Goal: Task Accomplishment & Management: Complete application form

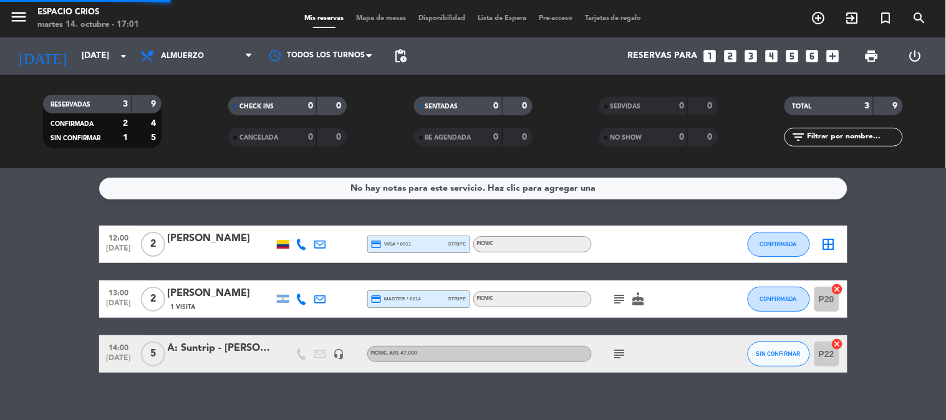
scroll to position [14, 0]
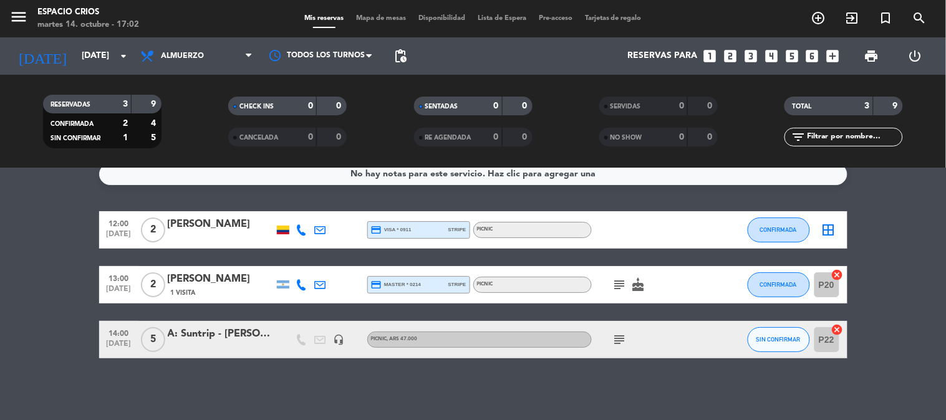
click at [229, 221] on div "[PERSON_NAME]" at bounding box center [221, 224] width 106 height 16
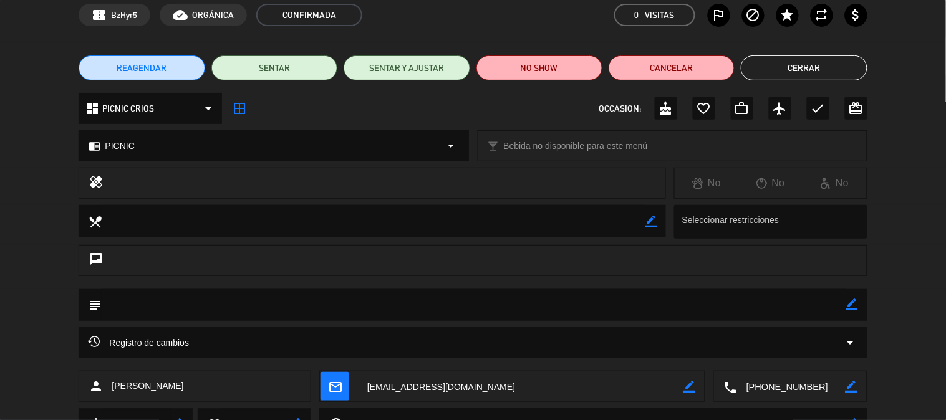
scroll to position [114, 0]
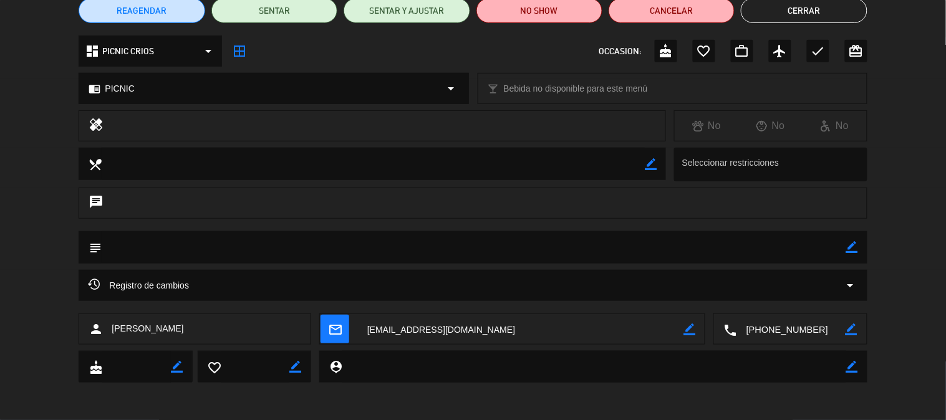
click at [749, 333] on textarea at bounding box center [791, 329] width 108 height 31
click at [805, 322] on textarea at bounding box center [791, 329] width 108 height 31
click at [800, 300] on span "Click para copiar" at bounding box center [774, 298] width 65 height 13
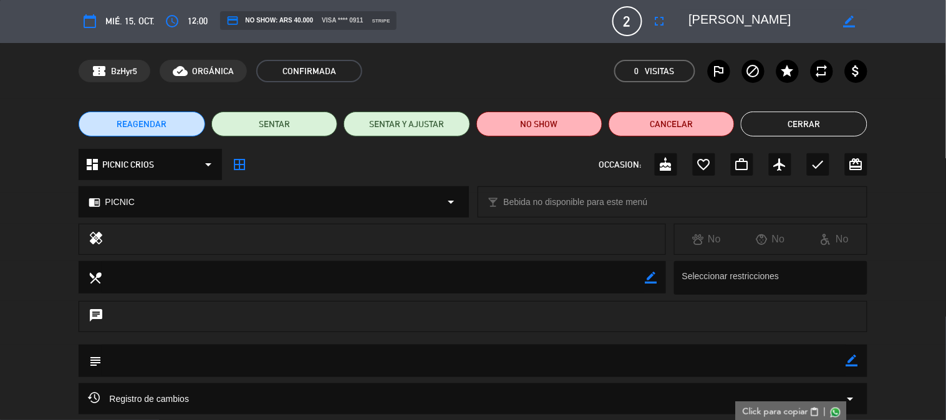
scroll to position [0, 0]
drag, startPoint x: 792, startPoint y: 15, endPoint x: 680, endPoint y: 30, distance: 112.6
click at [680, 30] on div "border_color" at bounding box center [773, 22] width 187 height 22
click at [837, 120] on button "Cerrar" at bounding box center [804, 124] width 126 height 25
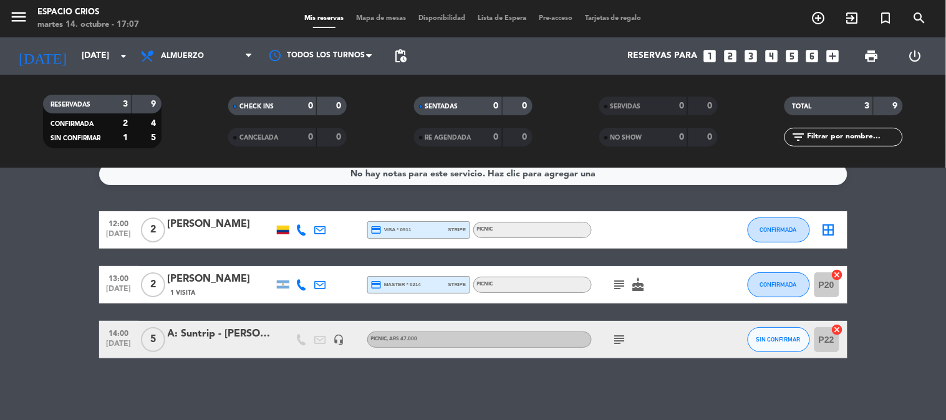
click at [302, 282] on icon at bounding box center [301, 284] width 11 height 11
click at [307, 264] on span "content_paste" at bounding box center [311, 263] width 9 height 9
click at [188, 290] on span "1 Visita" at bounding box center [183, 293] width 25 height 10
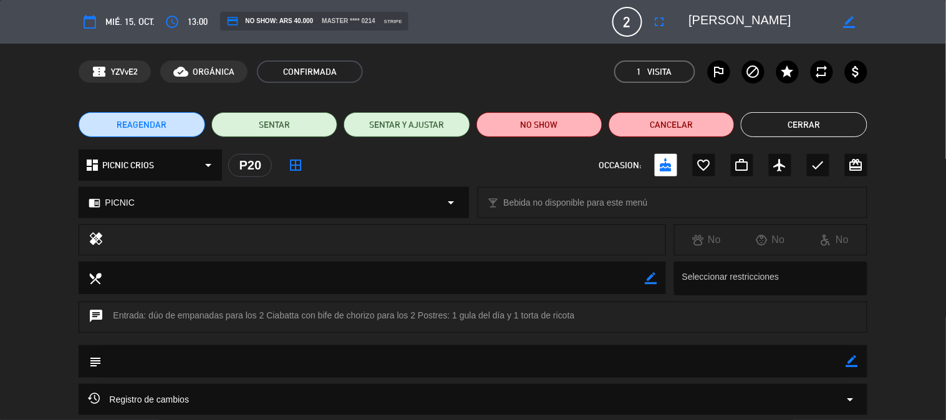
drag, startPoint x: 808, startPoint y: 21, endPoint x: 676, endPoint y: 36, distance: 133.6
click at [676, 36] on div "calendar_today mié. 15, oct. access_time 13:00 credit_card NO SHOW: ARS 40.000 …" at bounding box center [473, 22] width 788 height 30
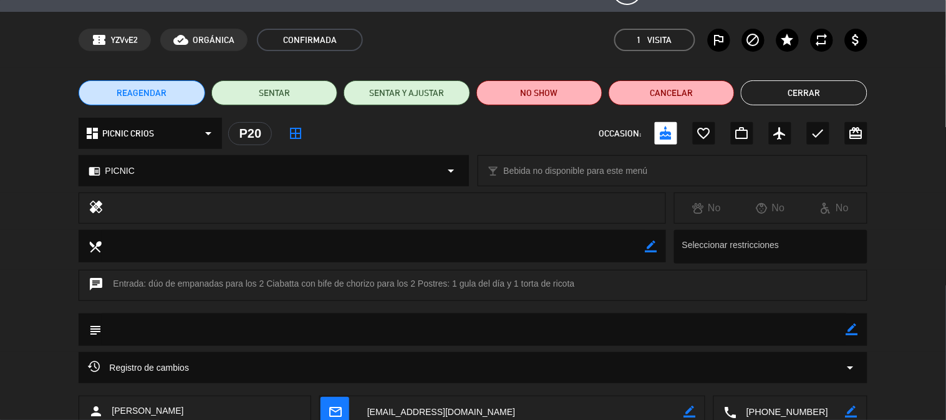
scroll to position [13, 0]
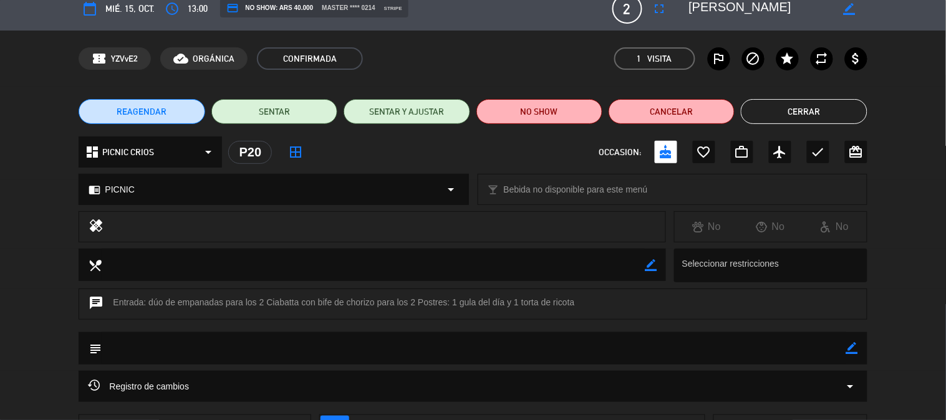
click at [756, 113] on button "Cerrar" at bounding box center [804, 111] width 126 height 25
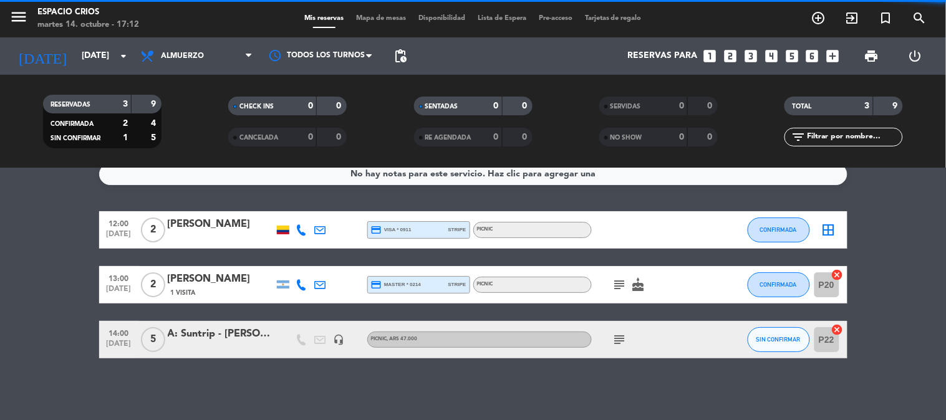
scroll to position [0, 0]
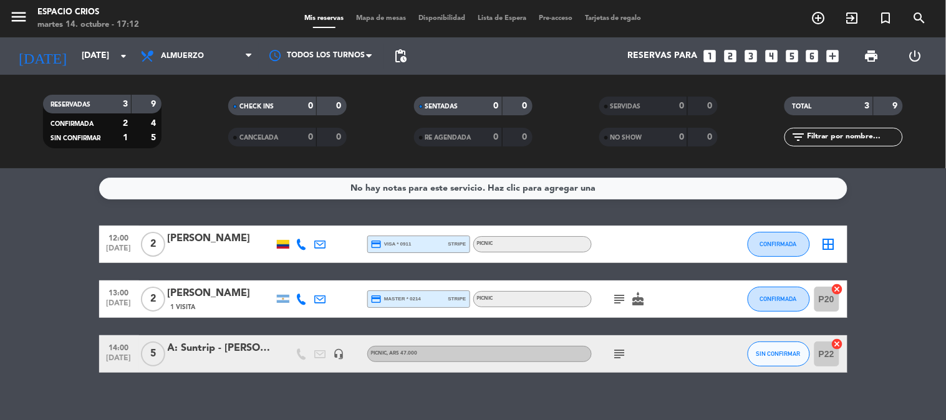
click at [30, 20] on span "menu" at bounding box center [23, 18] width 28 height 29
click at [23, 20] on icon "menu" at bounding box center [18, 16] width 19 height 19
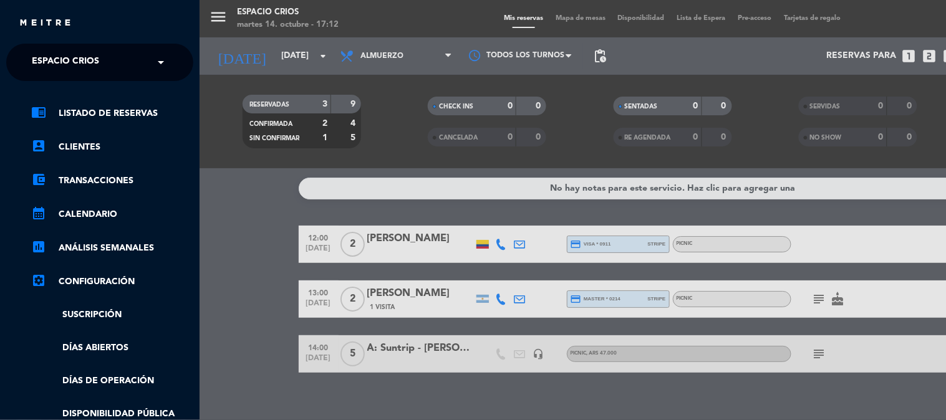
click at [78, 77] on ng-select "× Espacio Crios ×" at bounding box center [99, 62] width 187 height 37
click at [78, 76] on ng-select "× Espacio Crios ×" at bounding box center [99, 62] width 187 height 37
click at [78, 64] on span "Espacio Crios" at bounding box center [65, 62] width 67 height 26
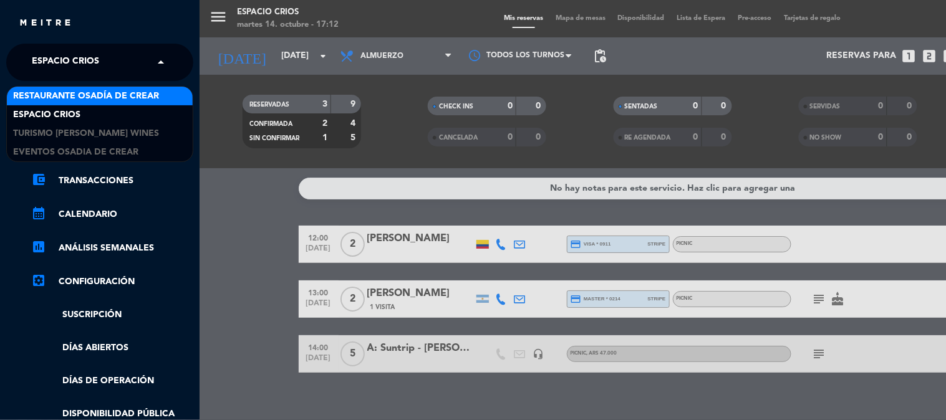
click at [107, 97] on span "Restaurante Osadía de Crear" at bounding box center [86, 96] width 146 height 14
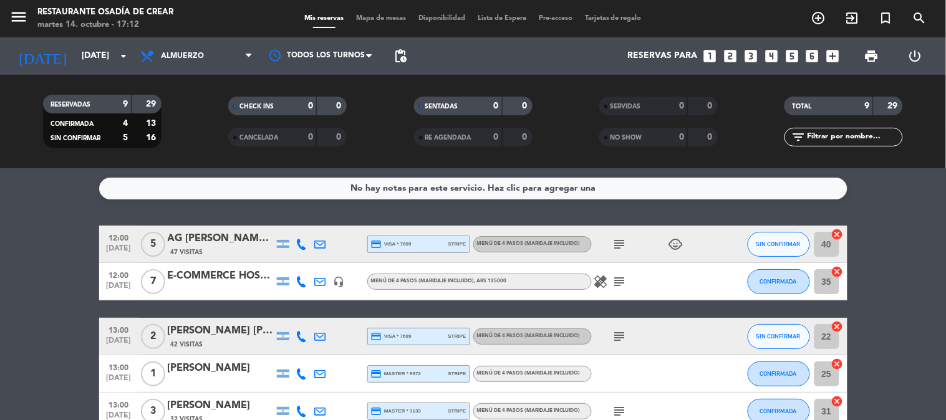
click at [249, 285] on div at bounding box center [221, 290] width 106 height 10
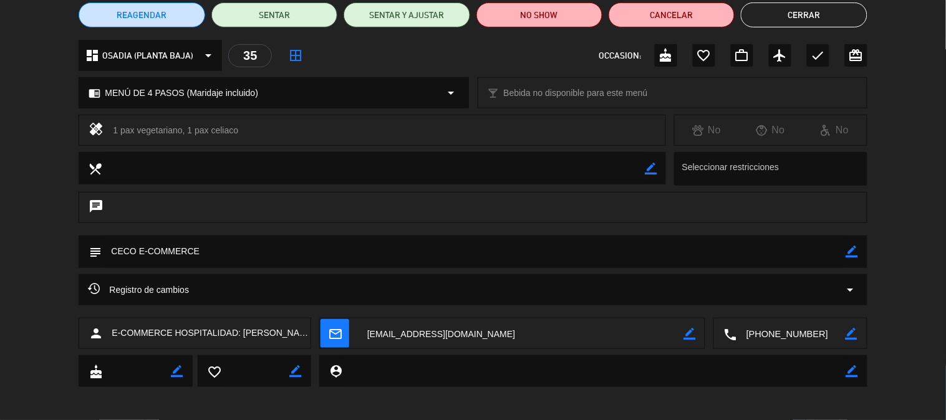
scroll to position [114, 0]
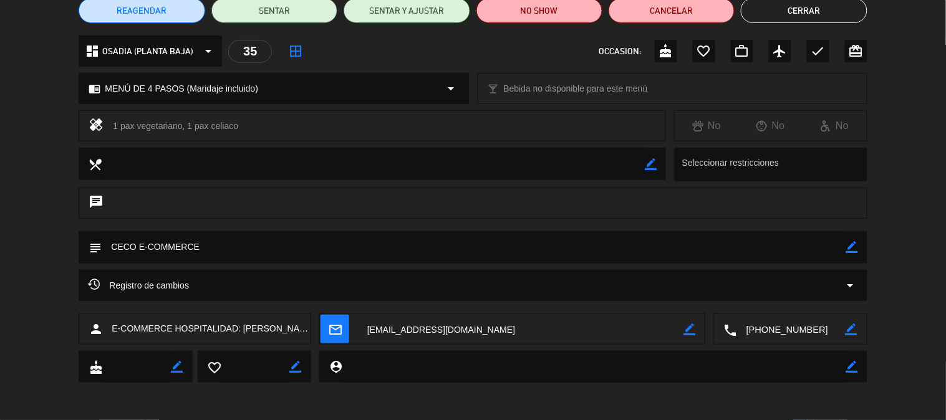
click at [776, 332] on textarea at bounding box center [791, 329] width 108 height 31
click at [769, 298] on span "Click para copiar" at bounding box center [774, 298] width 65 height 13
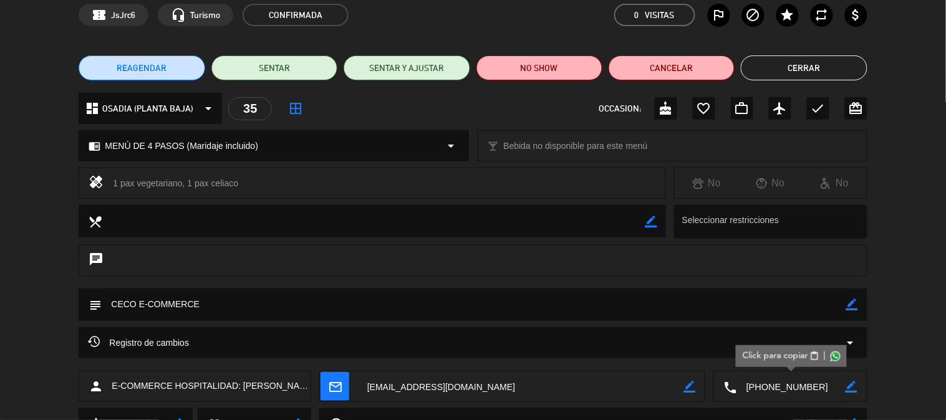
scroll to position [0, 0]
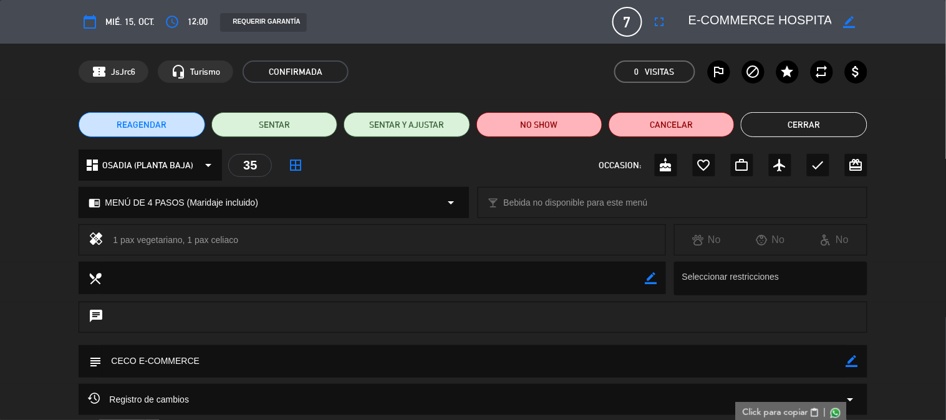
drag, startPoint x: 687, startPoint y: 21, endPoint x: 821, endPoint y: 34, distance: 134.7
click at [821, 34] on div "calendar_today mié. 15, oct. access_time 12:00 REQUERIR GARANTÍA 7 E-COMMERCE H…" at bounding box center [473, 22] width 788 height 30
click at [740, 21] on textarea at bounding box center [760, 22] width 143 height 22
drag, startPoint x: 692, startPoint y: 20, endPoint x: 871, endPoint y: 25, distance: 179.0
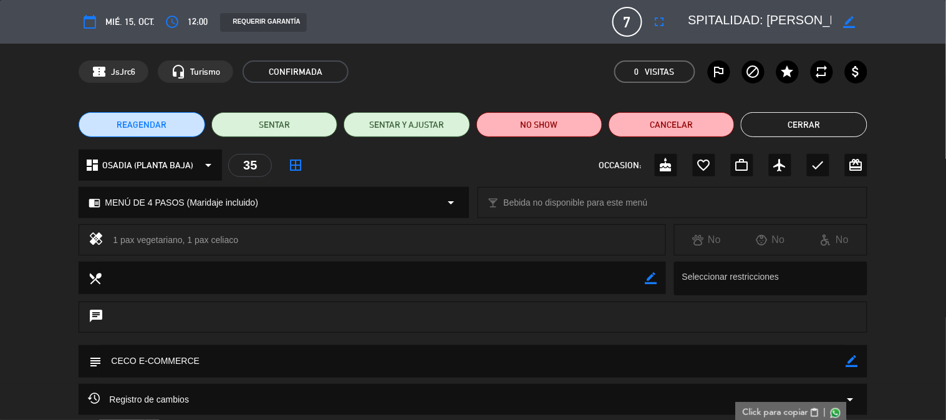
click at [871, 25] on div "calendar_today mié. 15, oct. access_time 12:00 REQUERIR GARANTÍA 7 E-COMMERCE H…" at bounding box center [473, 22] width 946 height 44
click at [755, 128] on button "Cerrar" at bounding box center [804, 124] width 126 height 25
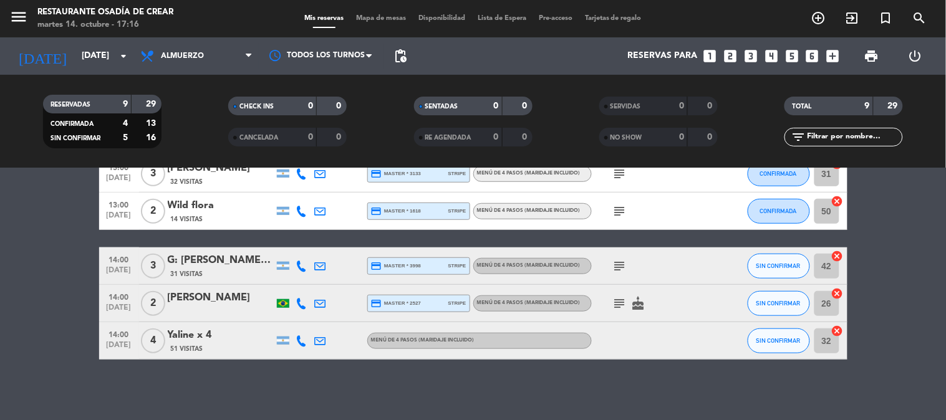
scroll to position [239, 0]
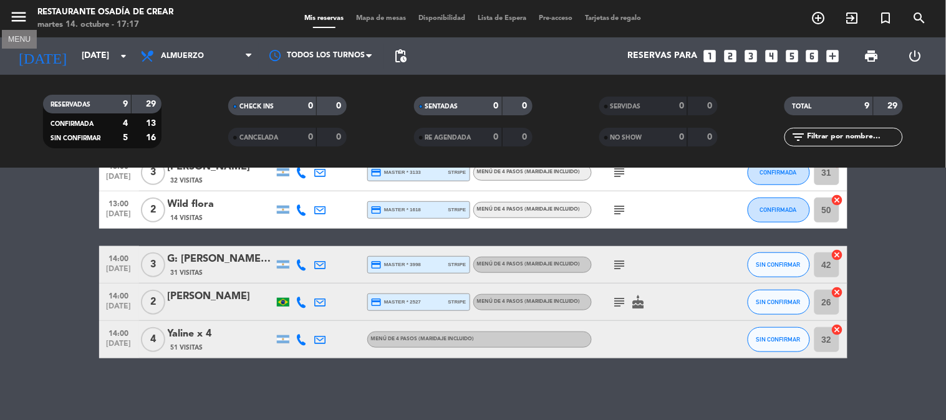
click at [9, 15] on icon "menu" at bounding box center [18, 16] width 19 height 19
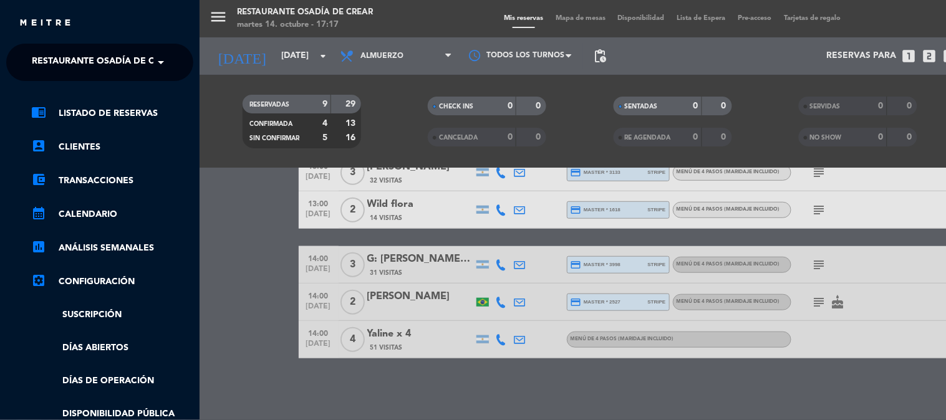
click at [60, 51] on span "Restaurante Osadía de Crear" at bounding box center [105, 62] width 146 height 26
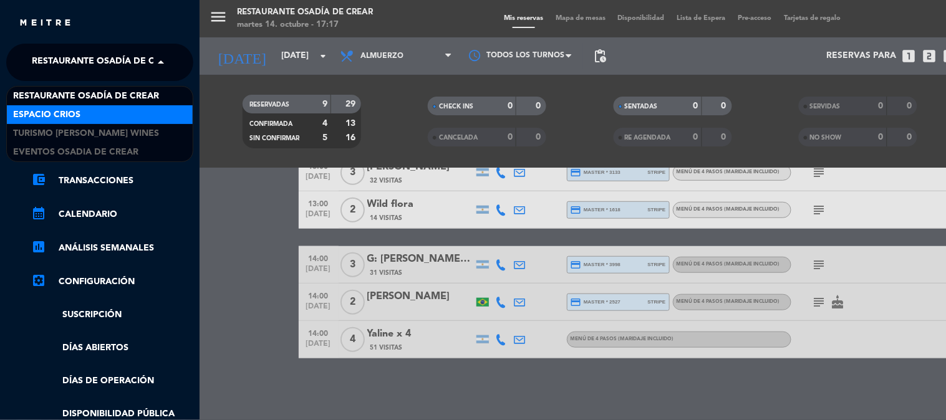
click at [109, 110] on div "Espacio Crios" at bounding box center [100, 114] width 186 height 19
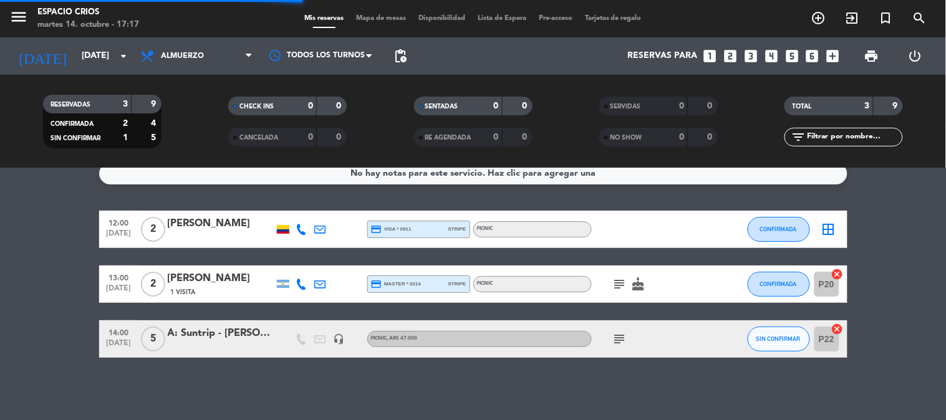
scroll to position [14, 0]
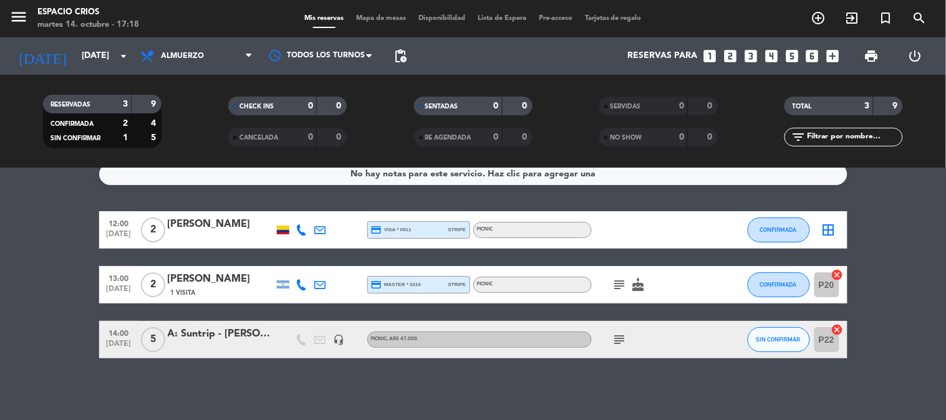
click at [621, 341] on icon "subject" at bounding box center [619, 339] width 15 height 15
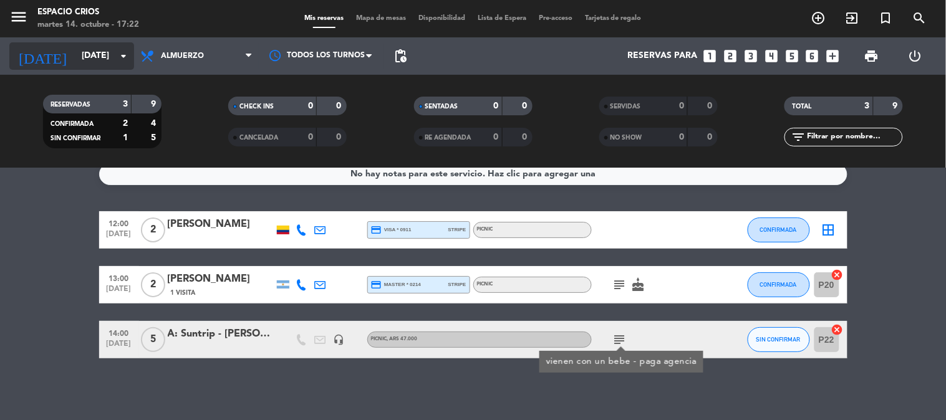
click at [86, 59] on input "[DATE]" at bounding box center [134, 56] width 118 height 22
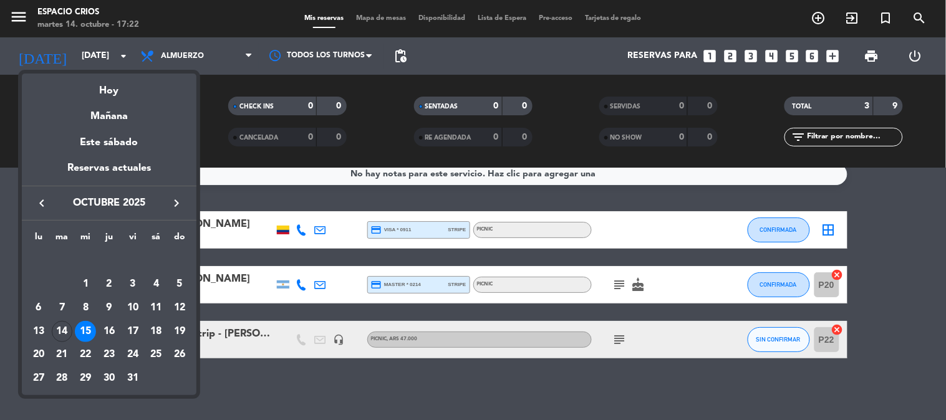
click at [17, 17] on div at bounding box center [473, 210] width 946 height 420
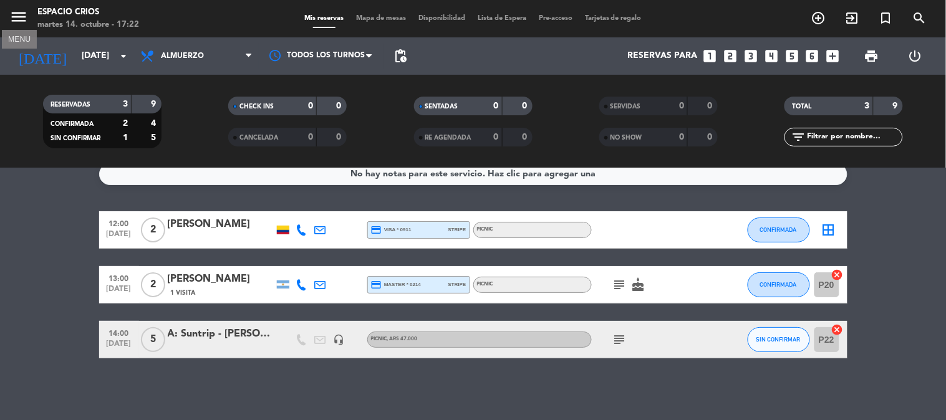
click at [17, 17] on icon "menu" at bounding box center [18, 16] width 19 height 19
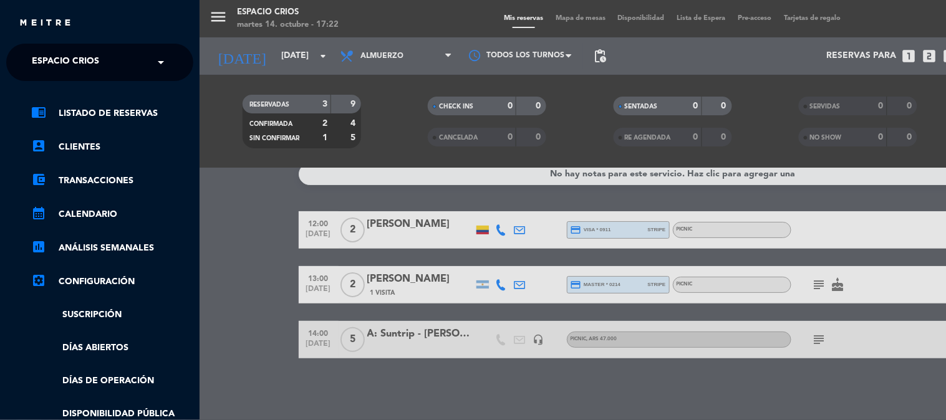
click at [67, 66] on span "Espacio Crios" at bounding box center [65, 62] width 67 height 26
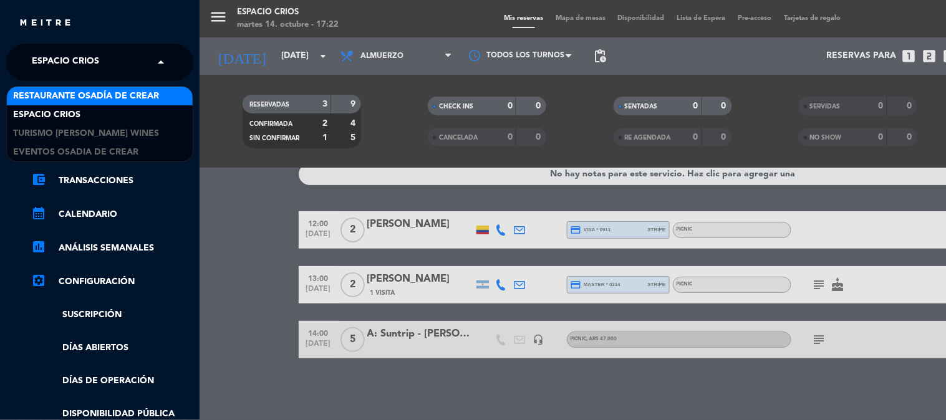
click at [72, 95] on span "Restaurante Osadía de Crear" at bounding box center [86, 96] width 146 height 14
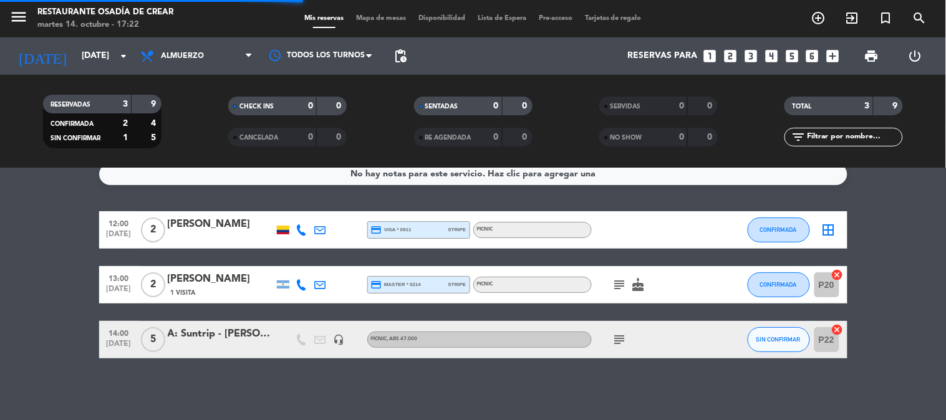
scroll to position [239, 0]
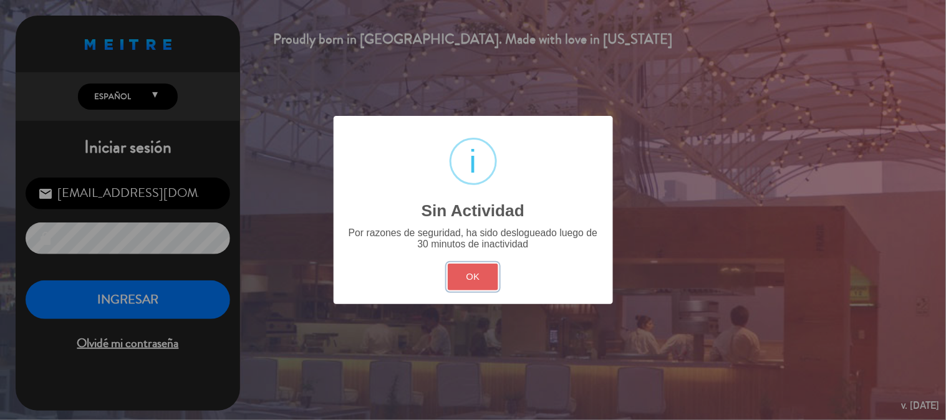
click at [458, 277] on button "OK" at bounding box center [473, 277] width 50 height 27
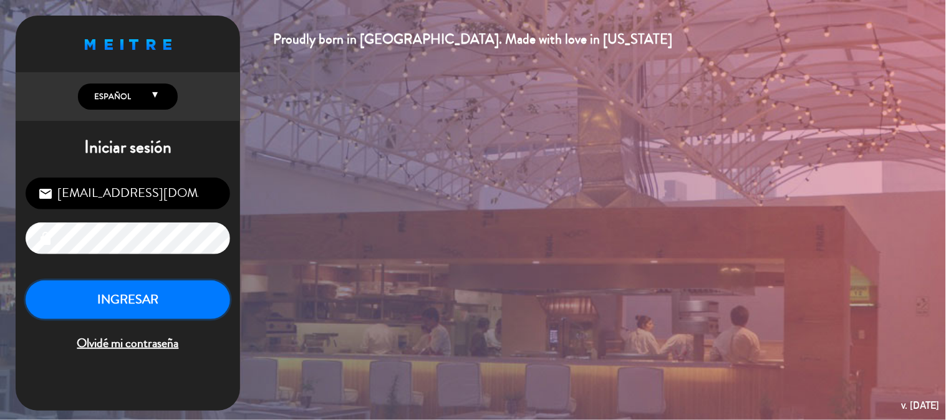
click at [145, 287] on button "INGRESAR" at bounding box center [128, 299] width 204 height 39
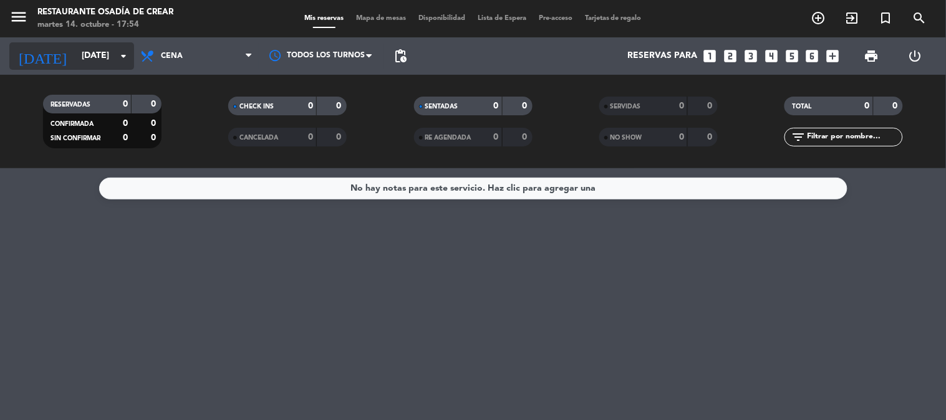
click at [85, 61] on input "[DATE]" at bounding box center [134, 56] width 118 height 22
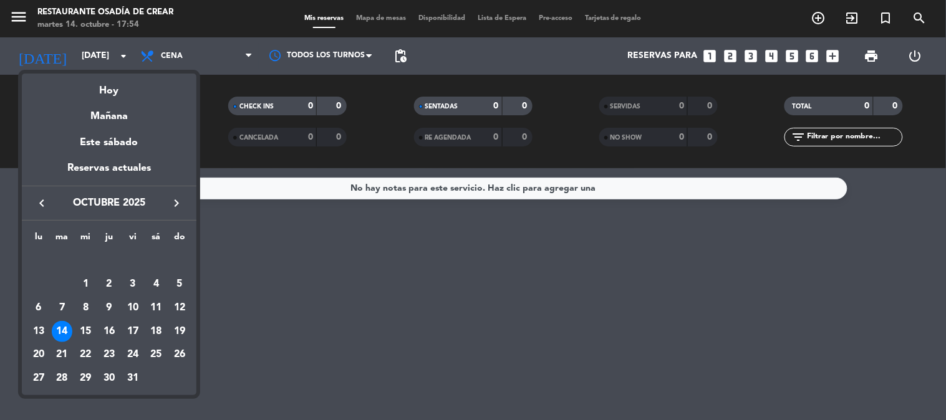
click at [176, 203] on icon "keyboard_arrow_right" at bounding box center [176, 203] width 15 height 15
click at [148, 258] on div "1" at bounding box center [155, 261] width 21 height 21
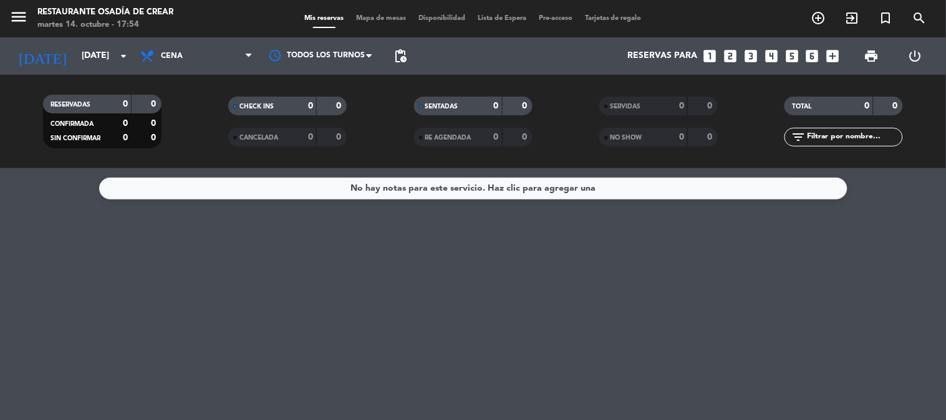
type input "[DATE]"
click at [193, 48] on span "Cena" at bounding box center [196, 55] width 125 height 27
click at [188, 135] on div "menu Restaurante Osadía de Crear [DATE] 14. octubre - 17:54 Mis reservas Mapa d…" at bounding box center [473, 84] width 946 height 168
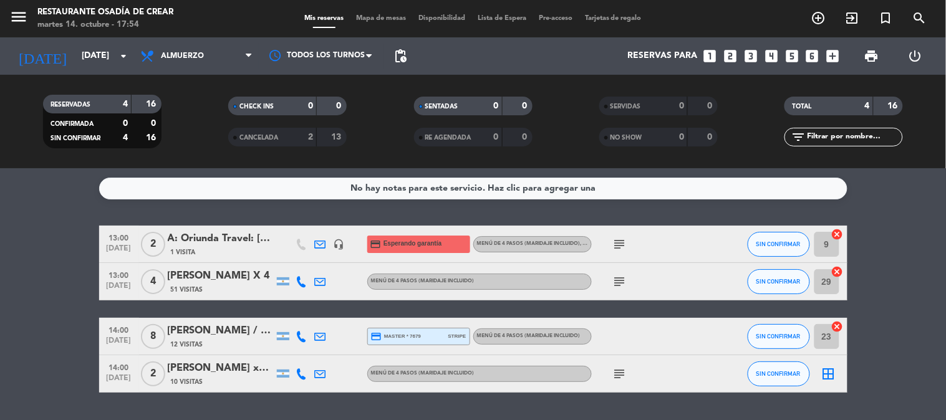
click at [222, 243] on div "A: Oriunda Travel: [PERSON_NAME]" at bounding box center [221, 239] width 106 height 16
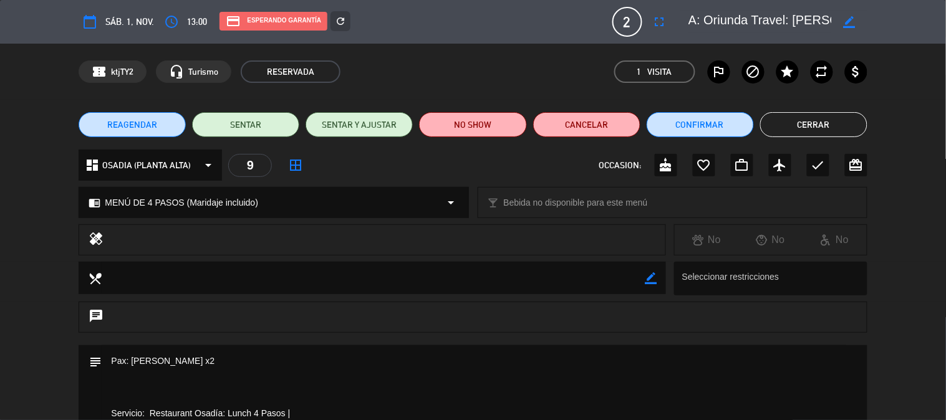
click at [830, 127] on button "Cerrar" at bounding box center [813, 124] width 107 height 25
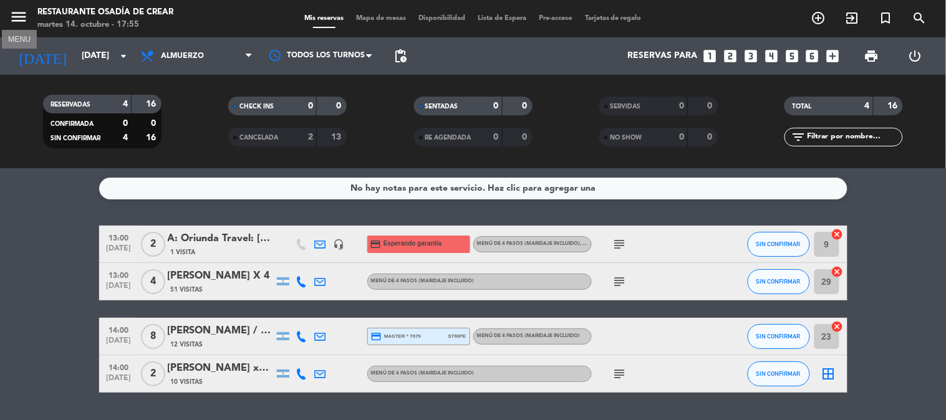
click at [8, 20] on div "menu MENU Restaurante Osadía de Crear [DATE] 14. octubre - 17:55" at bounding box center [118, 18] width 236 height 29
click at [21, 17] on icon "menu" at bounding box center [18, 16] width 19 height 19
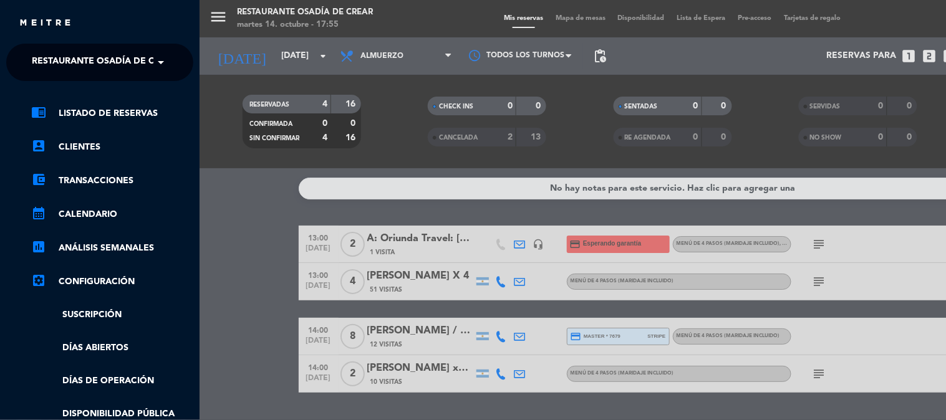
click at [38, 64] on span "Restaurante Osadía de Crear" at bounding box center [105, 62] width 146 height 26
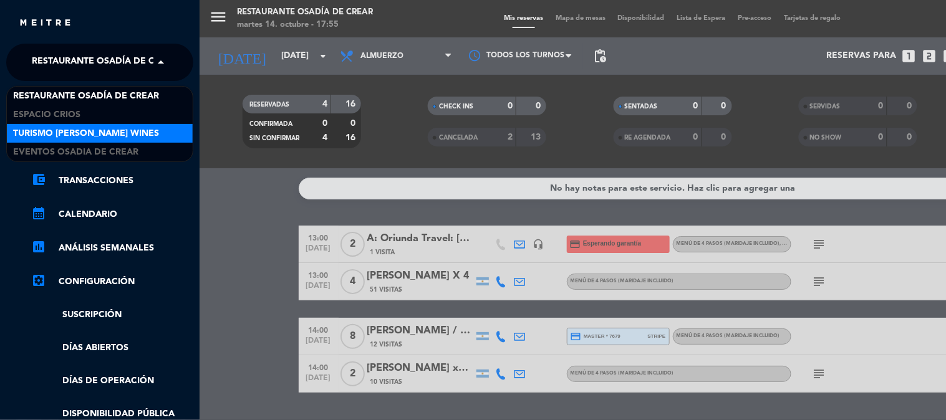
click at [63, 128] on span "Turismo [PERSON_NAME] Wines" at bounding box center [86, 134] width 146 height 14
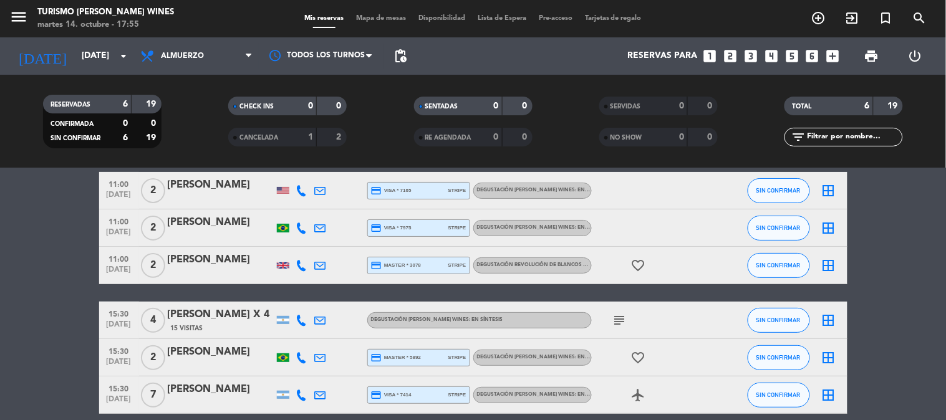
scroll to position [69, 0]
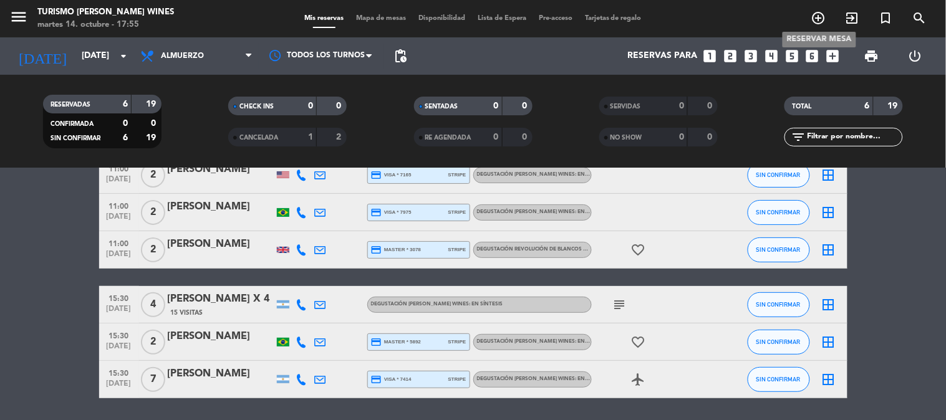
click at [822, 19] on icon "add_circle_outline" at bounding box center [818, 18] width 15 height 15
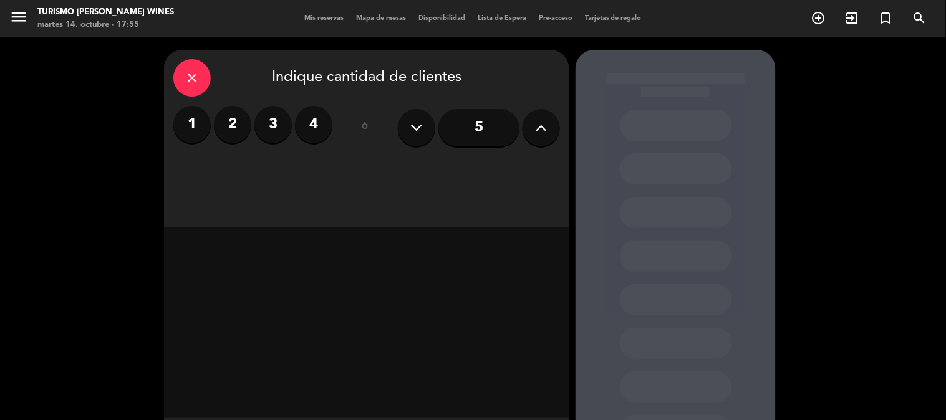
click at [228, 125] on label "2" at bounding box center [232, 124] width 37 height 37
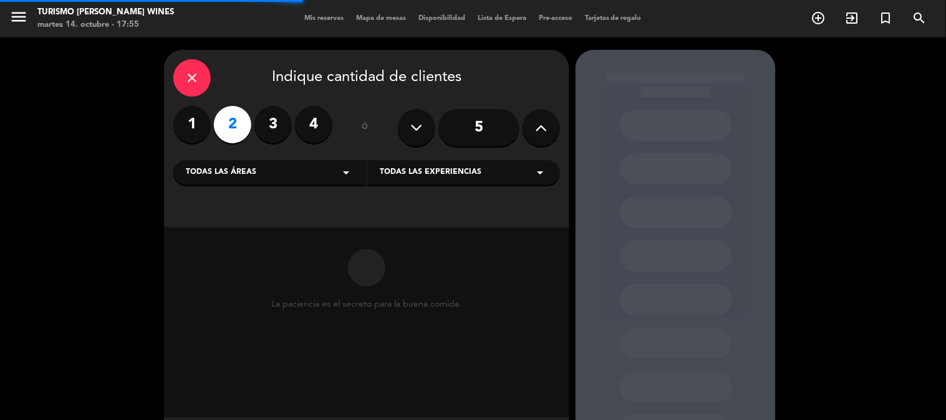
click at [276, 175] on div "Todas las áreas arrow_drop_down" at bounding box center [269, 172] width 193 height 25
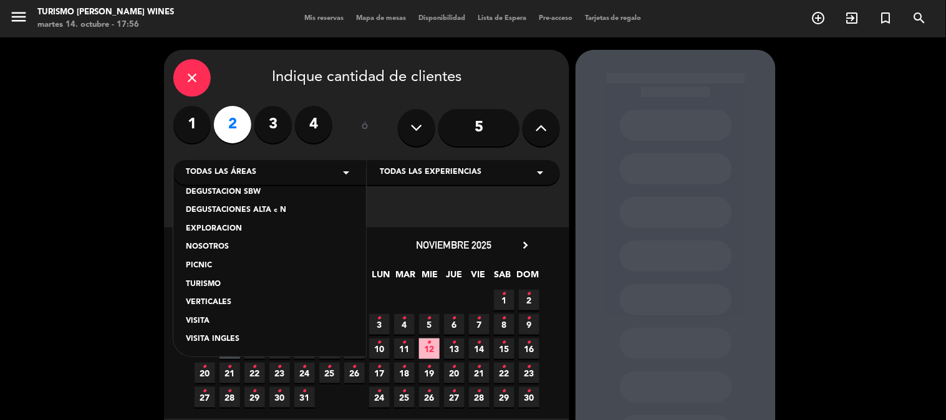
scroll to position [105, 0]
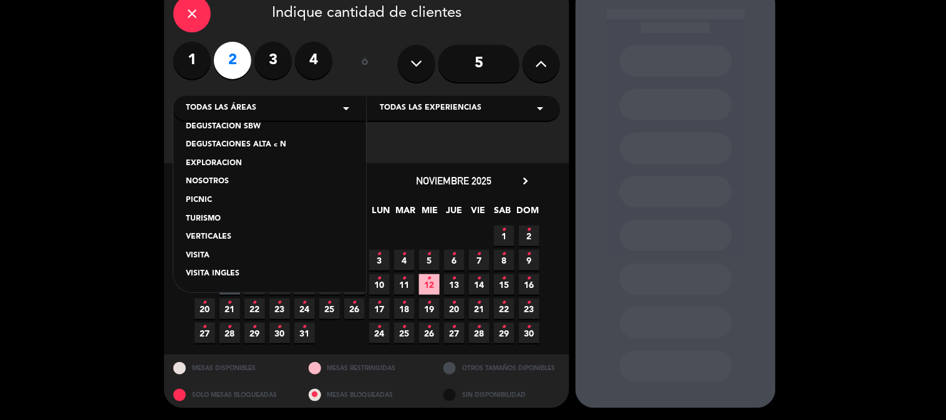
click at [204, 252] on div "VISITA" at bounding box center [270, 256] width 168 height 12
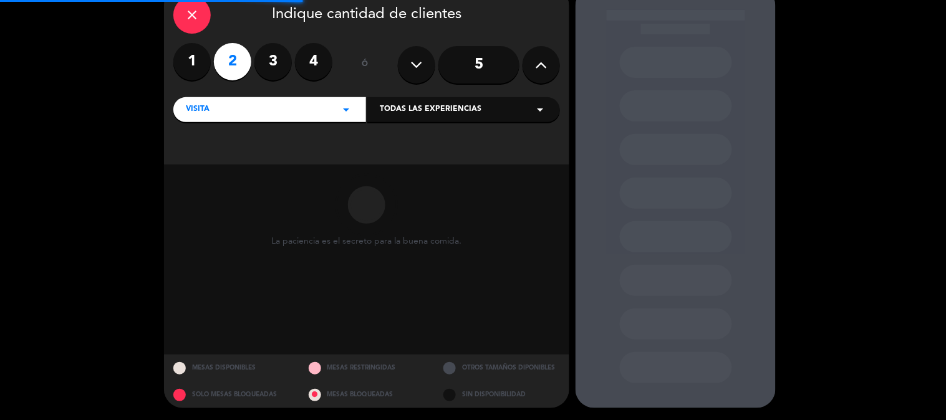
click at [449, 108] on span "Todas las experiencias" at bounding box center [431, 109] width 102 height 12
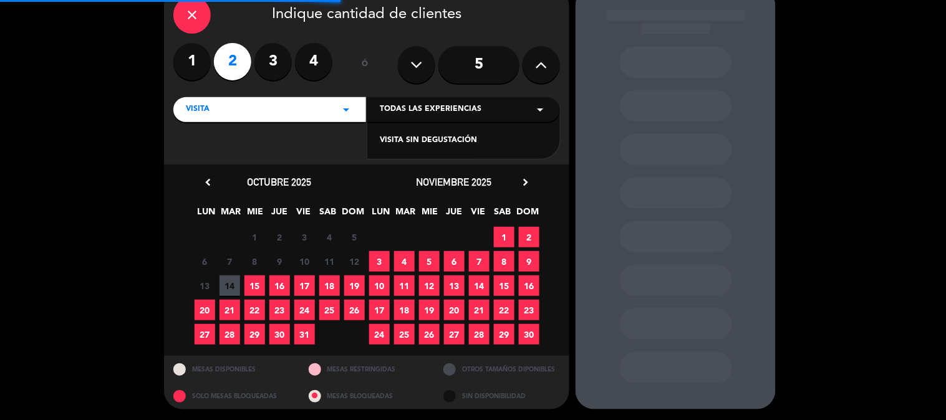
click at [449, 135] on div "VISITA SIN DEGUSTACIÓN" at bounding box center [464, 141] width 168 height 12
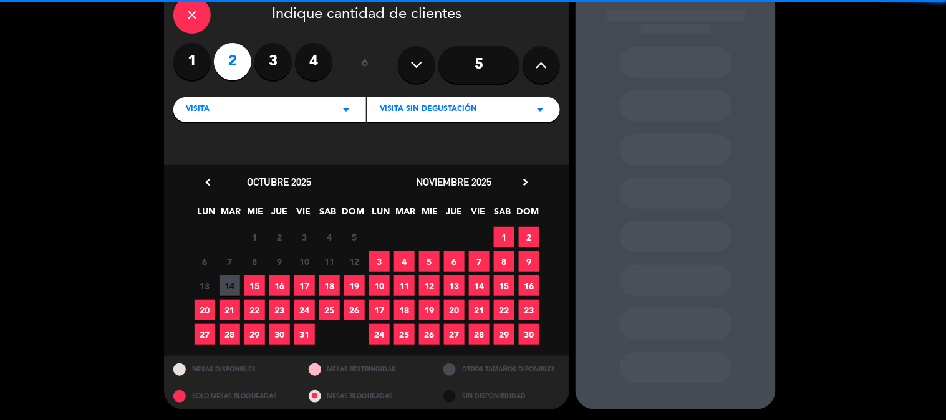
scroll to position [64, 0]
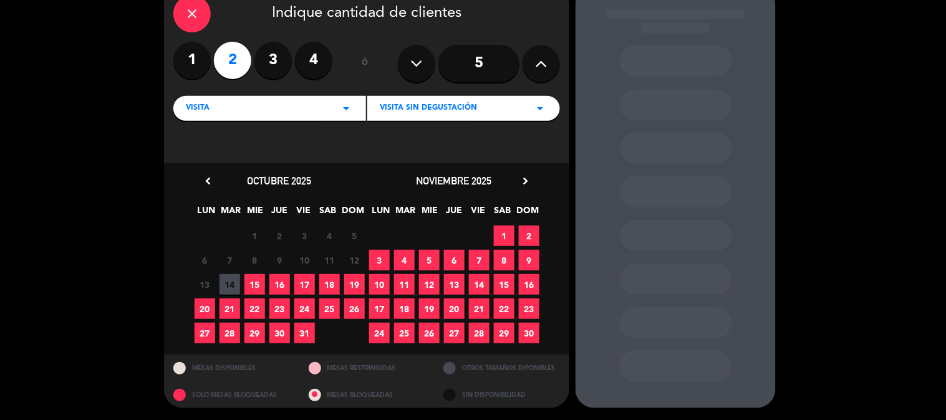
click at [501, 237] on span "1" at bounding box center [504, 236] width 21 height 21
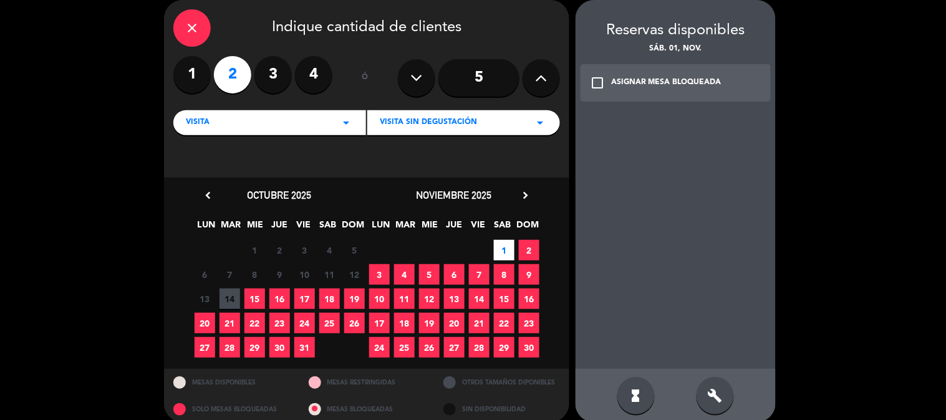
click at [703, 380] on div "build" at bounding box center [714, 395] width 37 height 37
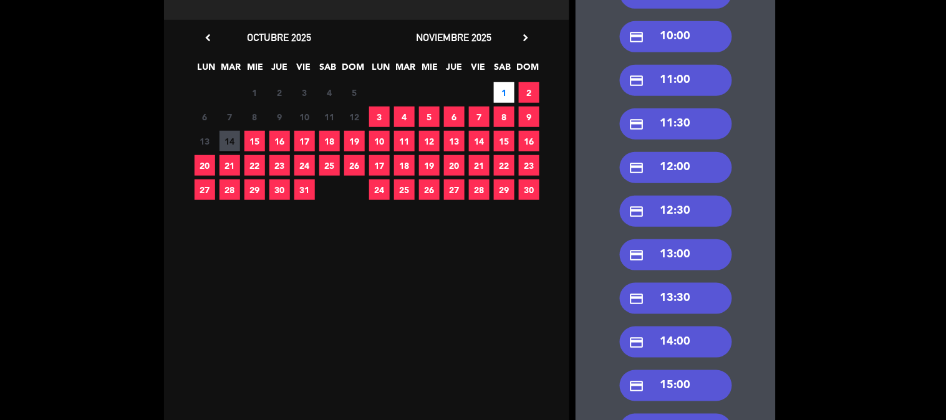
scroll to position [277, 0]
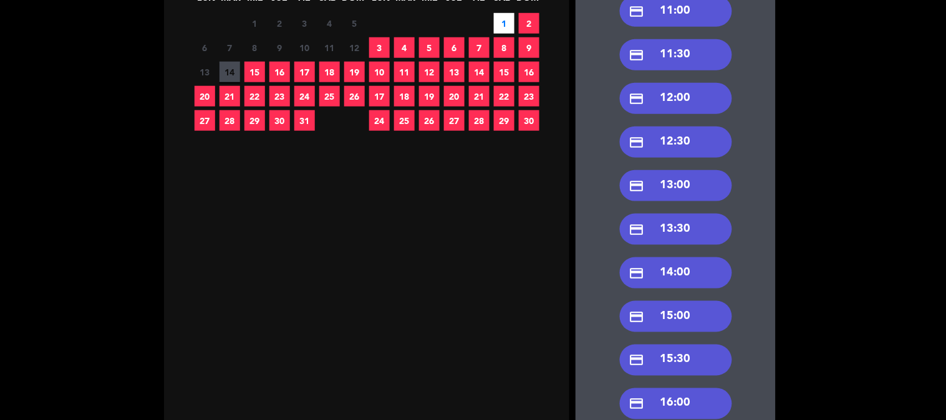
click at [673, 350] on div "credit_card 15:30" at bounding box center [676, 360] width 112 height 31
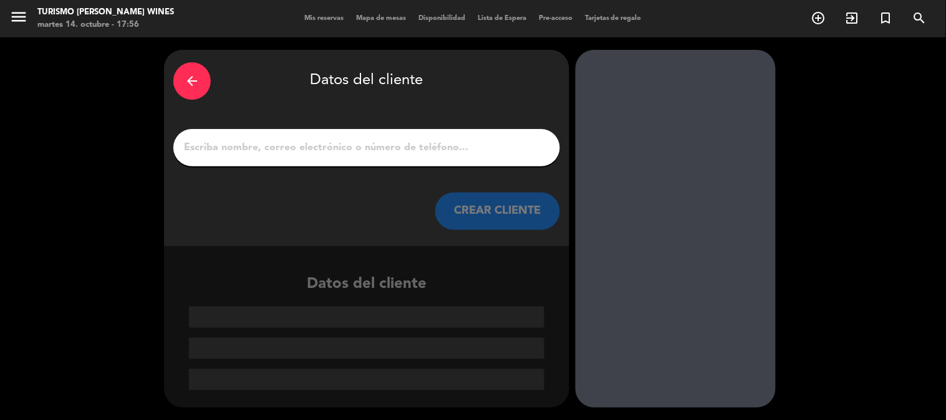
scroll to position [0, 0]
click at [524, 226] on button "CREAR CLIENTE" at bounding box center [497, 211] width 125 height 37
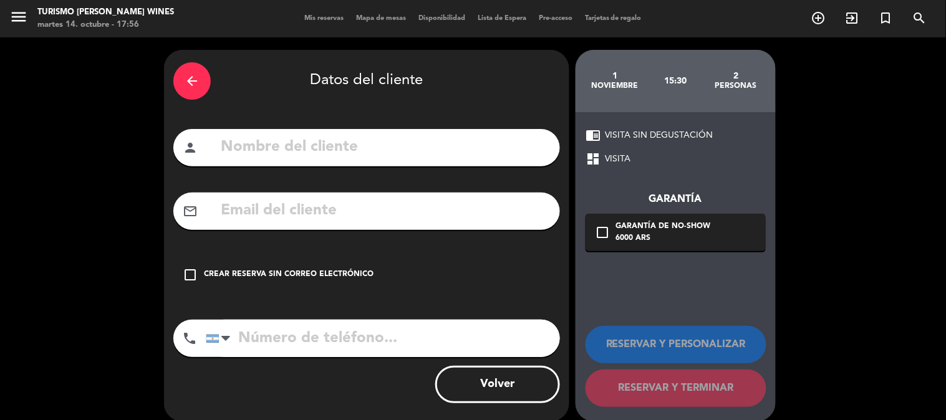
click at [487, 158] on input "text" at bounding box center [384, 148] width 331 height 26
paste input "A: Oriunda Travel: [PERSON_NAME]"
type input "A: Oriunda Travel: [PERSON_NAME]"
click at [266, 200] on input "text" at bounding box center [384, 211] width 331 height 26
paste input "[EMAIL_ADDRESS][DOMAIN_NAME]"
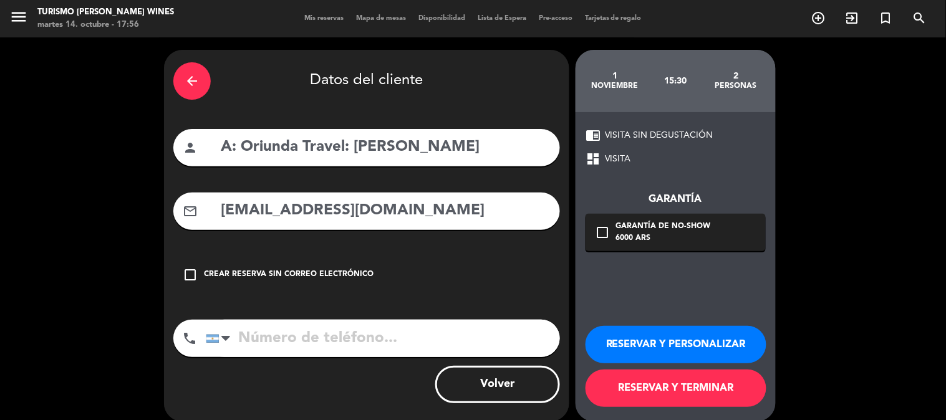
type input "[EMAIL_ADDRESS][DOMAIN_NAME]"
click at [674, 338] on button "RESERVAR Y PERSONALIZAR" at bounding box center [675, 344] width 181 height 37
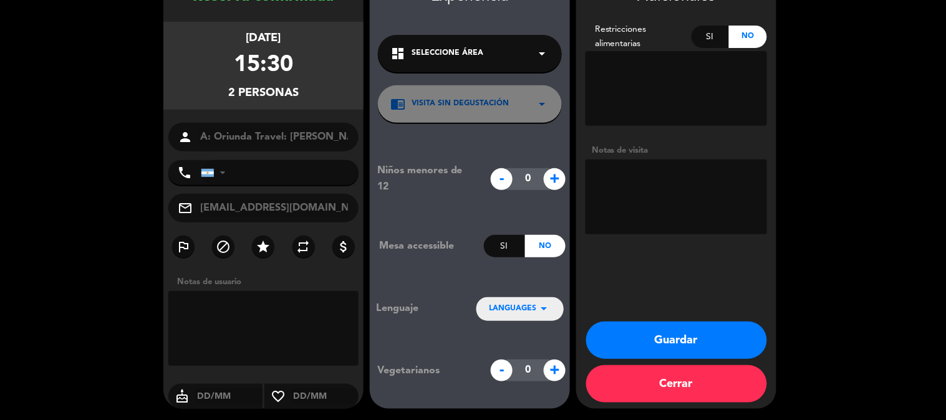
scroll to position [78, 0]
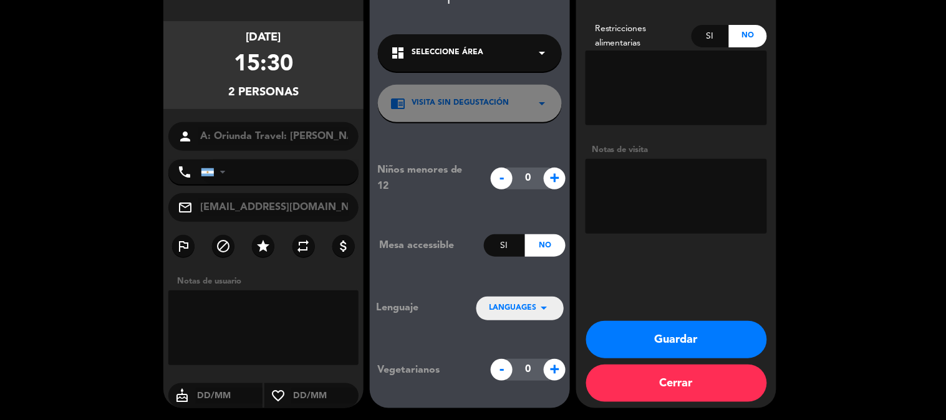
click at [646, 201] on textarea at bounding box center [675, 196] width 181 height 75
type textarea "ALMUERZO EN ODC 13:00. ABONA ORIUNDA."
click at [630, 335] on button "Guardar" at bounding box center [676, 339] width 181 height 37
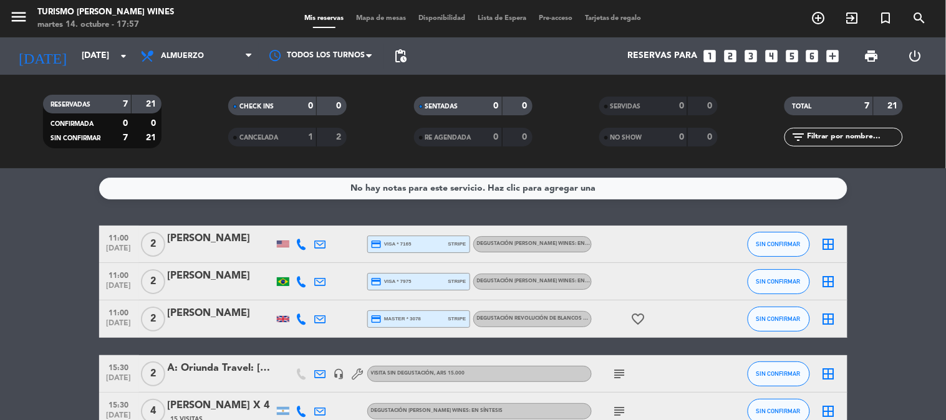
scroll to position [138, 0]
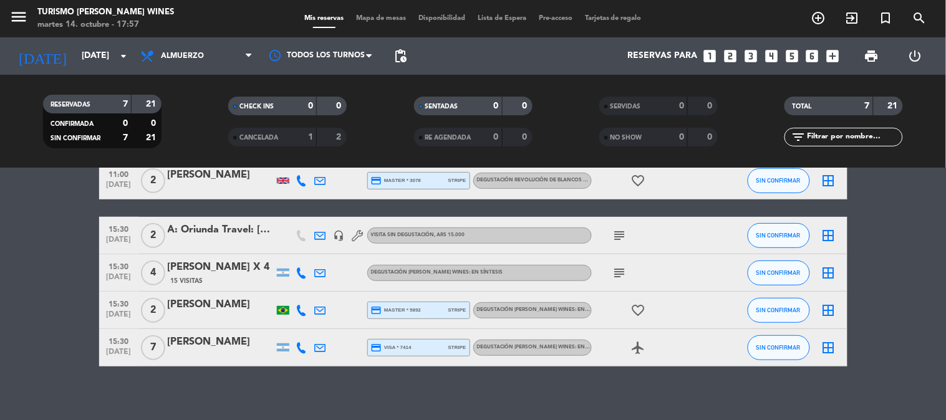
click at [217, 241] on div at bounding box center [221, 244] width 106 height 10
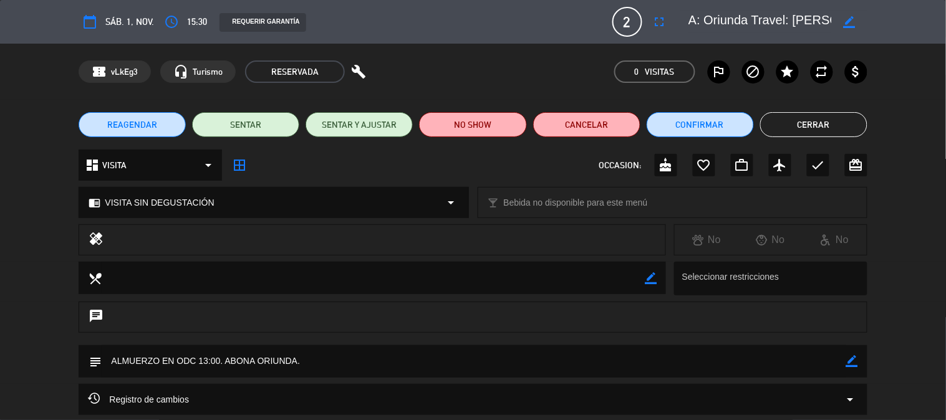
click at [264, 15] on div "REQUERIR GARANTÍA" at bounding box center [262, 22] width 86 height 19
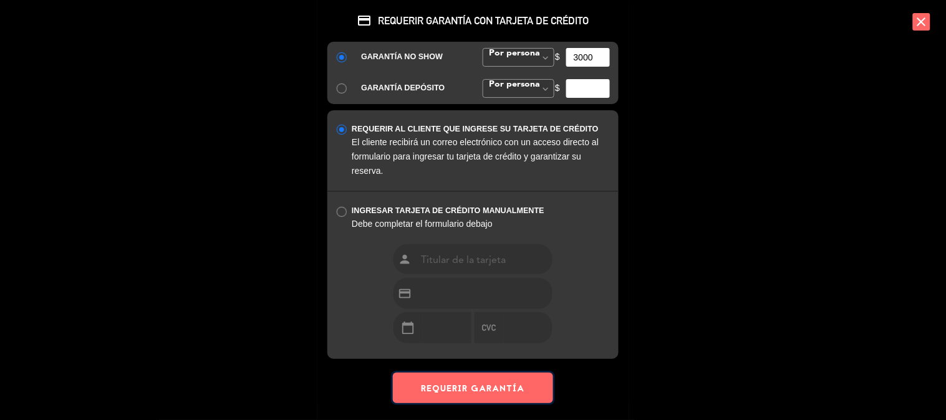
click at [470, 393] on button "REQUERIR GARANTÍA" at bounding box center [473, 388] width 160 height 31
